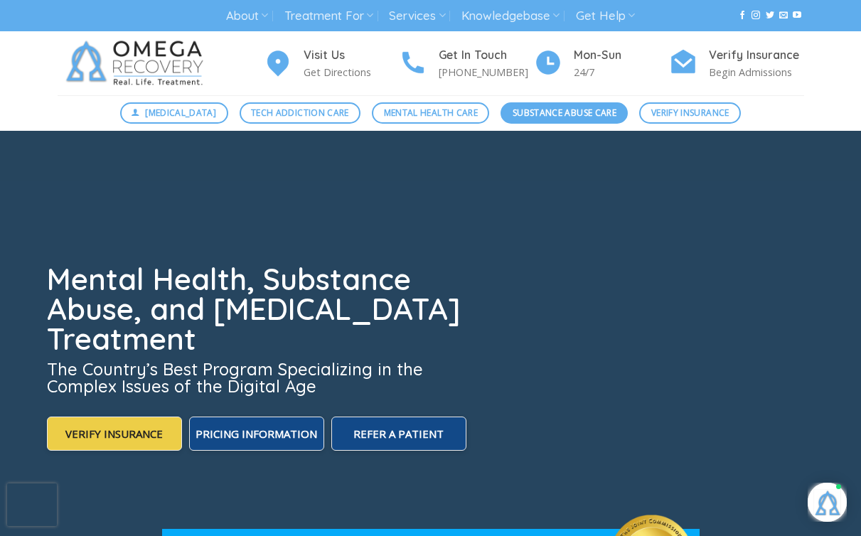
click at [549, 112] on span "Substance Abuse Care" at bounding box center [565, 113] width 104 height 14
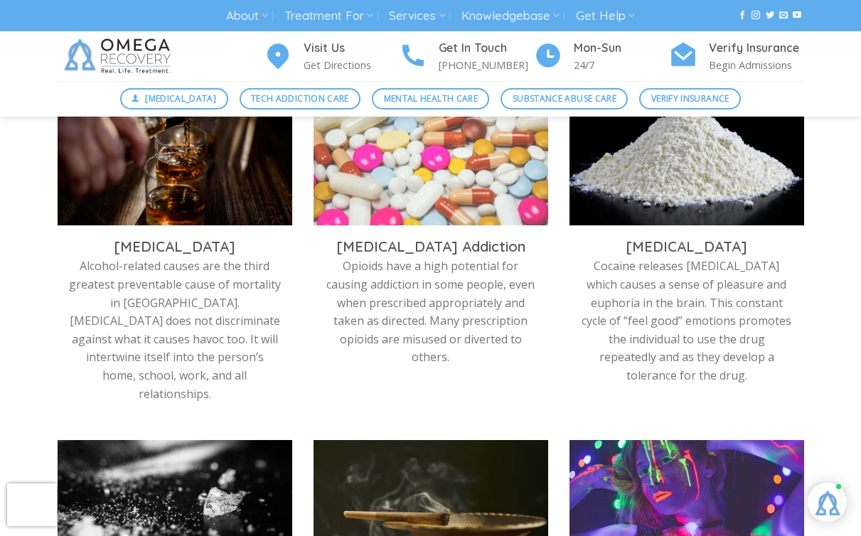
scroll to position [517, 0]
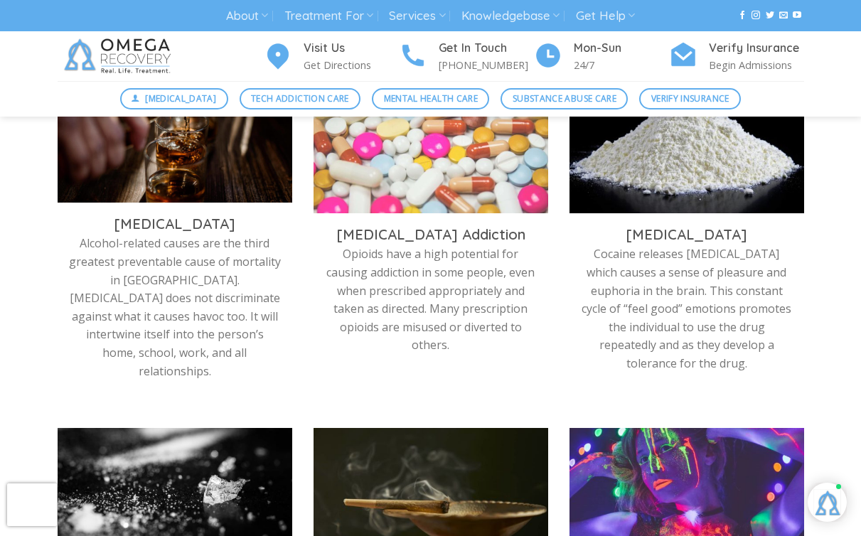
click at [201, 172] on img at bounding box center [175, 144] width 235 height 132
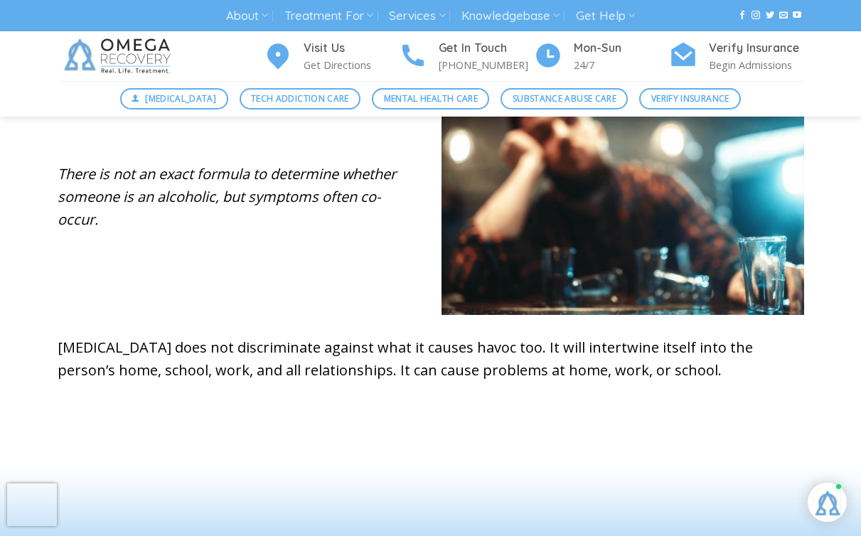
scroll to position [140, 0]
